Goal: Task Accomplishment & Management: Complete application form

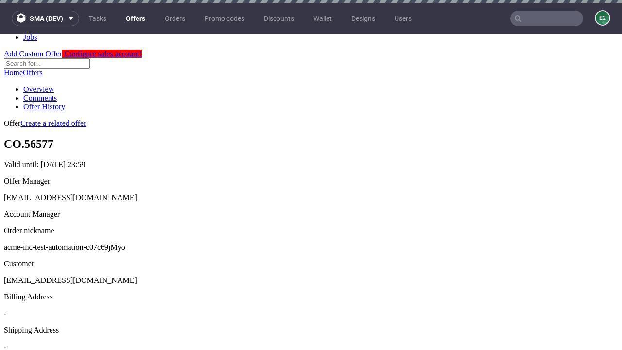
scroll to position [3, 0]
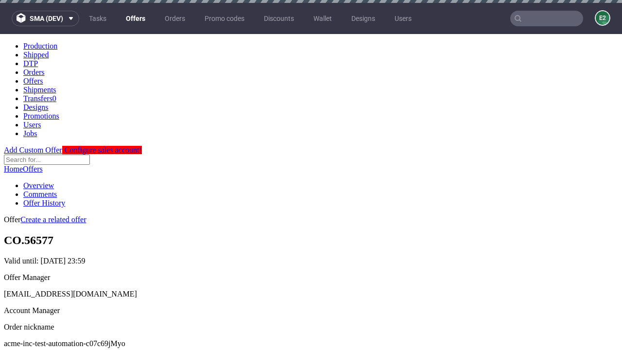
scroll to position [3, 0]
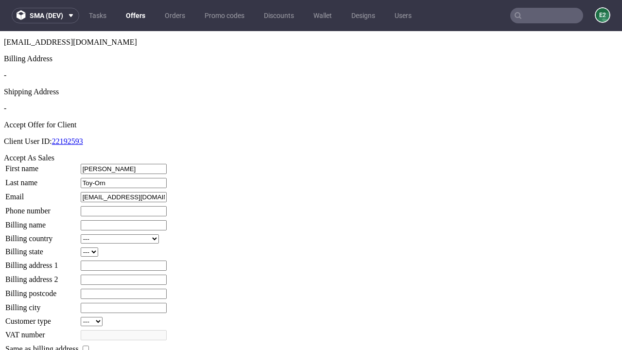
type input "Toy-Orn"
type input "1509813888"
type input "Ozella75"
select select "13"
select select "132"
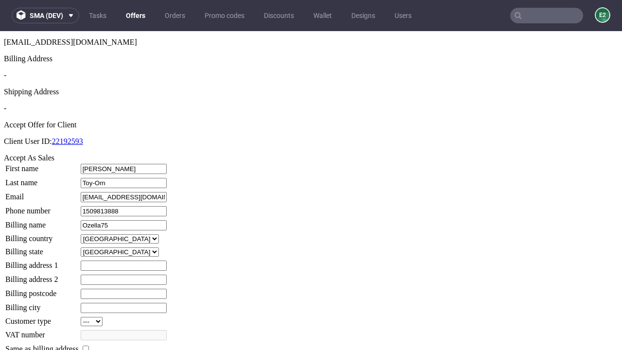
type input "Ozella75"
type input "148 Liliane Side"
type input "ML0 2EU"
type input "Newton Dare"
click at [89, 345] on input "checkbox" at bounding box center [86, 348] width 6 height 6
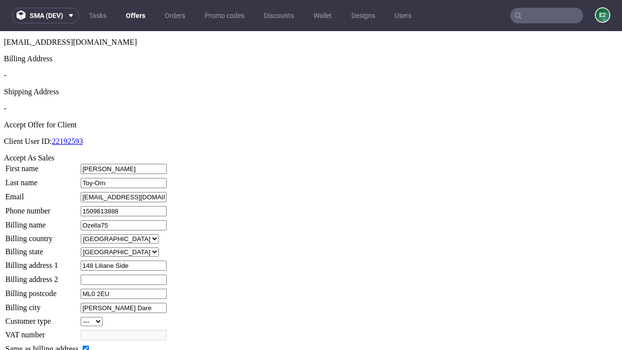
checkbox input "true"
type input "Ozella75"
select select "13"
type input "148 Liliane Side"
type input "ML0 2EU"
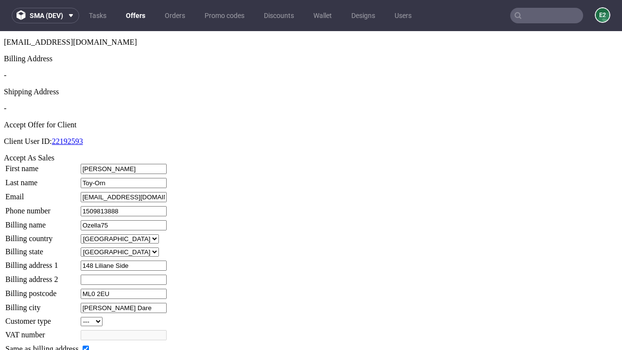
type input "Newton Dare"
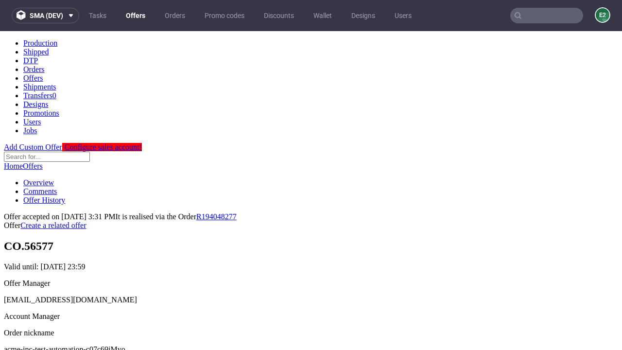
scroll to position [0, 0]
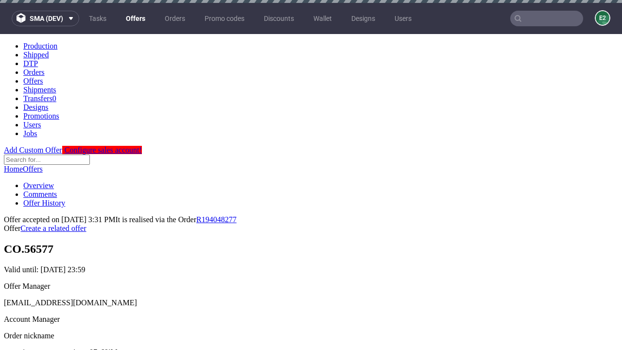
type input "[DATE]"
select select "12214305"
type input "In progress..."
